Goal: Check status: Check status

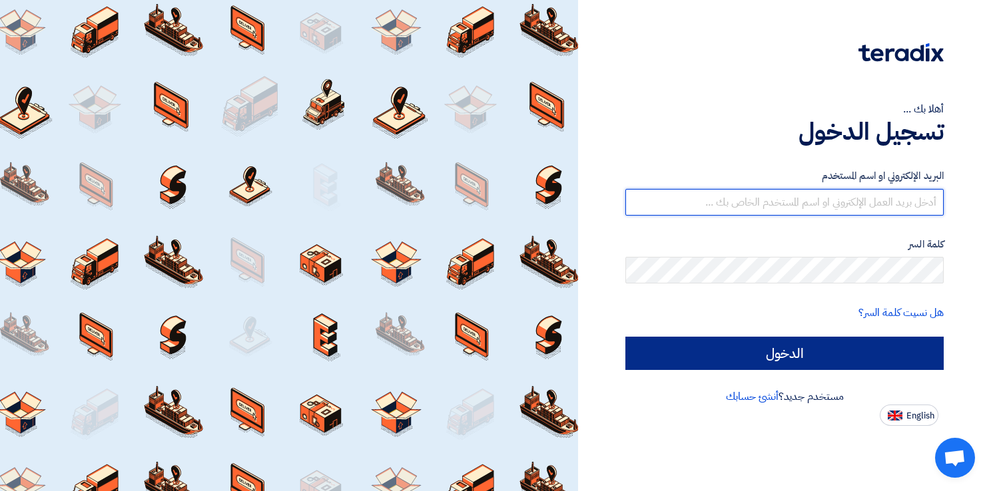
type input "[EMAIL_ADDRESS][DOMAIN_NAME]"
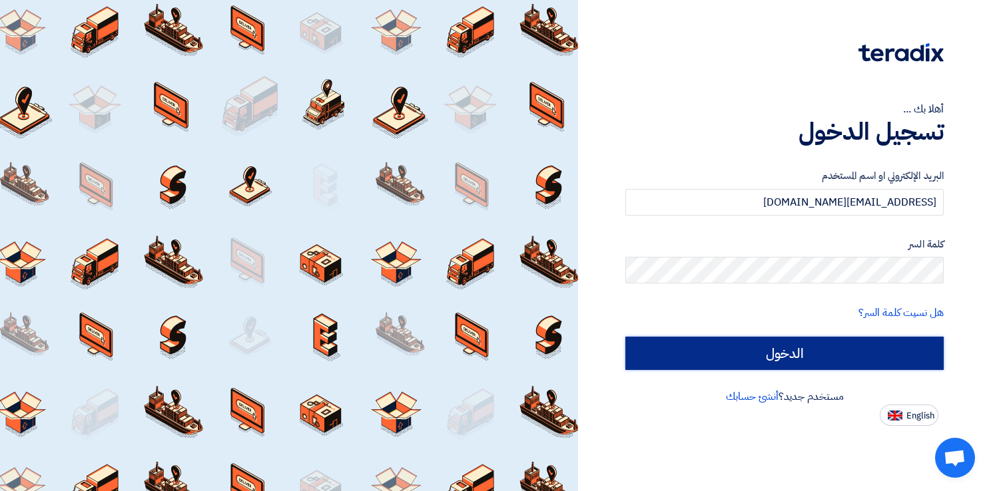
click at [687, 350] on input "الدخول" at bounding box center [784, 353] width 318 height 33
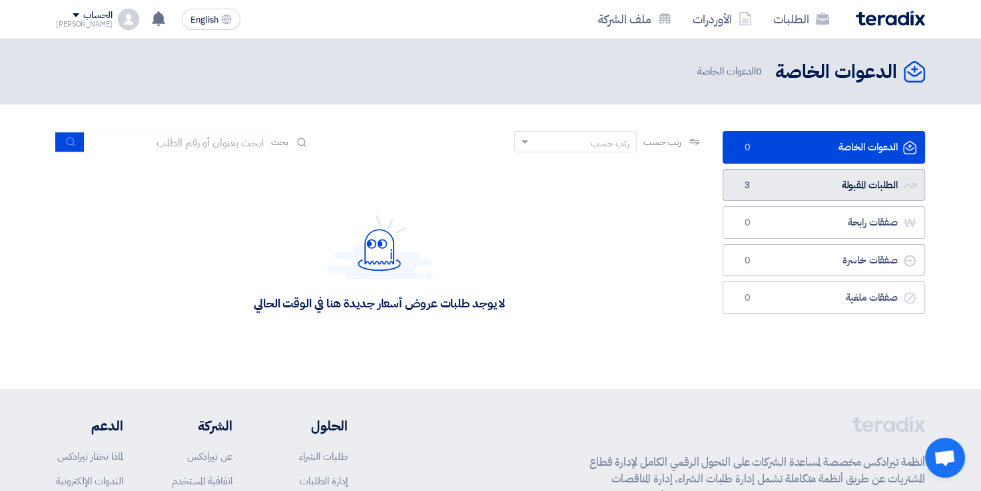
click at [801, 185] on link "الطلبات المقبولة الطلبات المقبولة 3" at bounding box center [823, 185] width 202 height 33
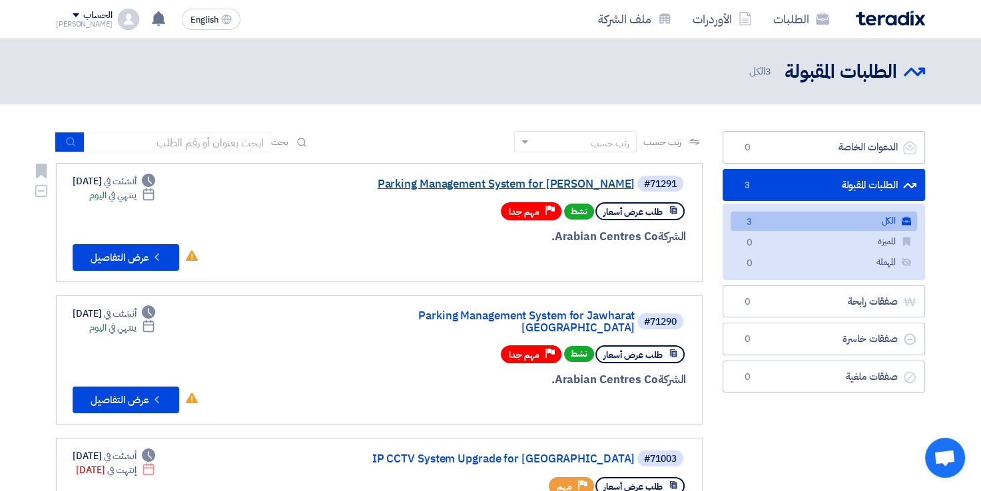
click at [413, 187] on link "Parking Management System for [PERSON_NAME]" at bounding box center [501, 184] width 266 height 12
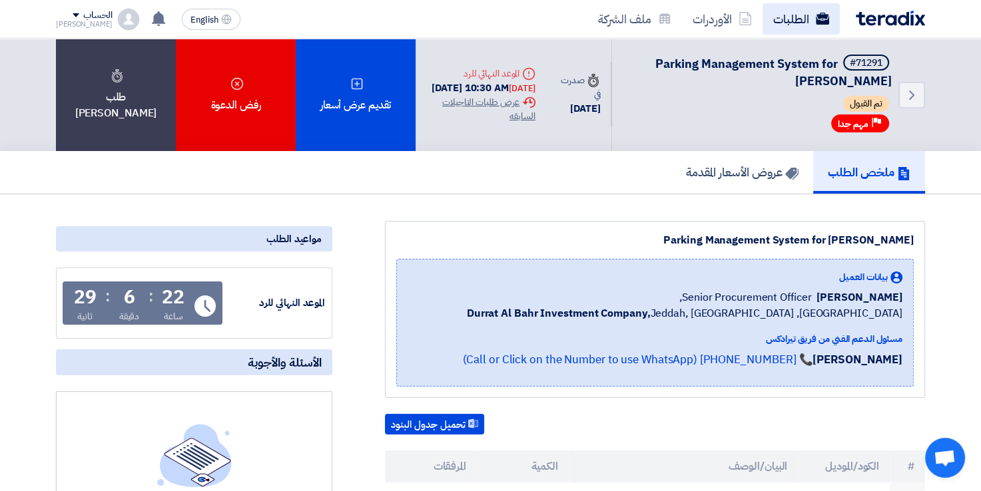
click at [810, 17] on link "الطلبات" at bounding box center [800, 18] width 77 height 31
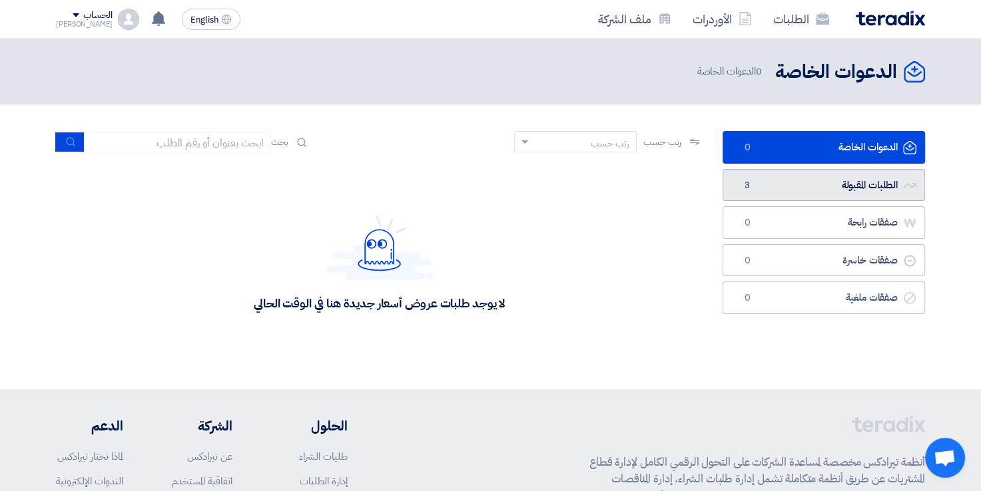
click at [837, 189] on link "الطلبات المقبولة الطلبات المقبولة 3" at bounding box center [823, 185] width 202 height 33
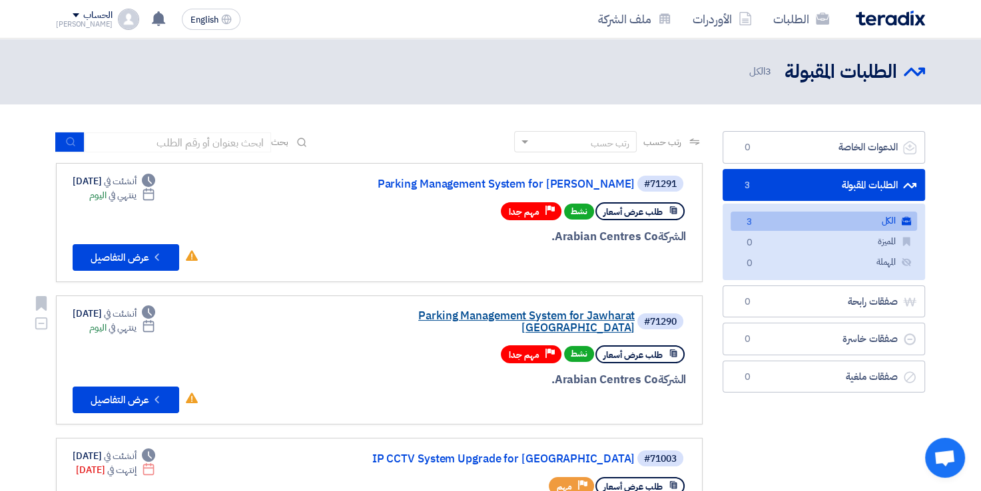
click at [444, 316] on link "Parking Management System for Jawharat [GEOGRAPHIC_DATA]" at bounding box center [501, 322] width 266 height 24
